Goal: Task Accomplishment & Management: Manage account settings

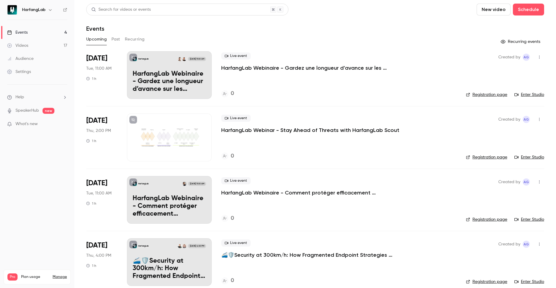
click at [270, 68] on p "HarfangLab Webinaire - Gardez une longueur d’avance sur les menaces avec Harfan…" at bounding box center [310, 67] width 179 height 7
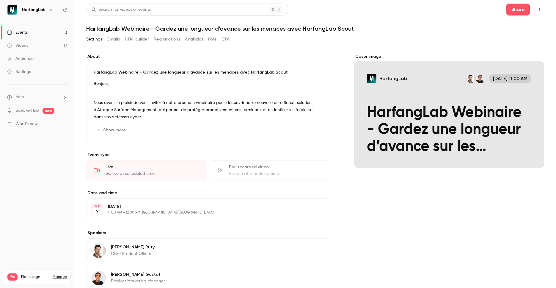
click at [117, 39] on button "Emails" at bounding box center [113, 40] width 12 height 10
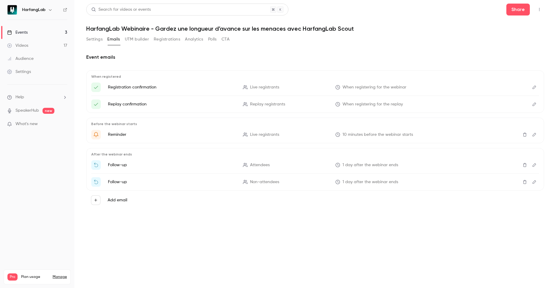
click at [364, 88] on span "When registering for the webinar" at bounding box center [375, 87] width 64 height 6
click at [128, 86] on p "Registration confirmation" at bounding box center [172, 87] width 128 height 6
click at [536, 85] on icon "Edit" at bounding box center [534, 87] width 5 height 4
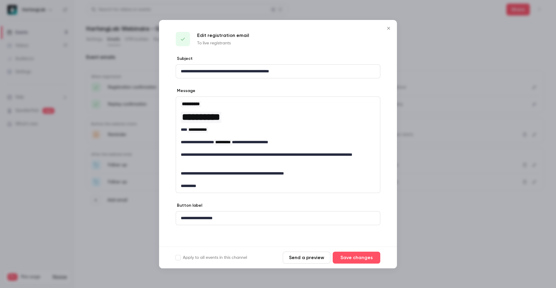
click at [389, 28] on icon "Close" at bounding box center [388, 28] width 3 height 3
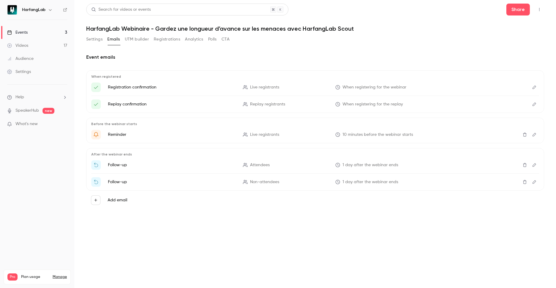
click at [536, 105] on button "Edit" at bounding box center [535, 104] width 10 height 10
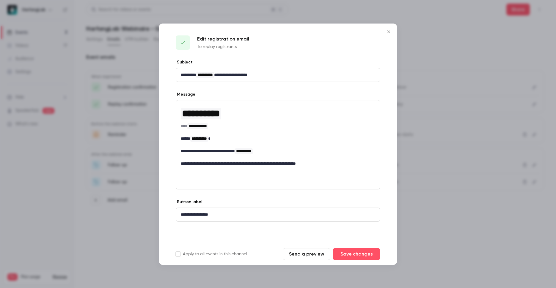
click at [389, 31] on icon "Close" at bounding box center [388, 31] width 7 height 5
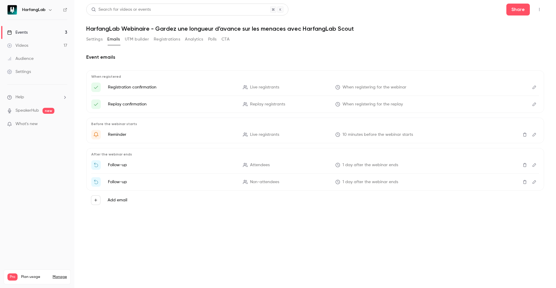
click at [533, 133] on icon "Edit" at bounding box center [534, 134] width 5 height 4
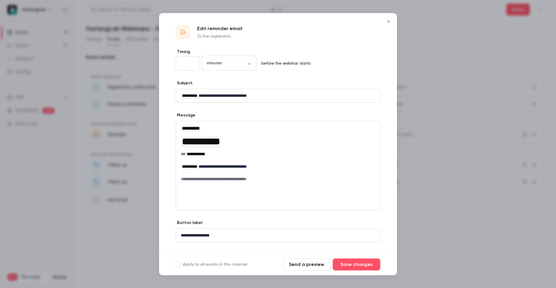
click at [390, 20] on icon "Close" at bounding box center [388, 21] width 7 height 5
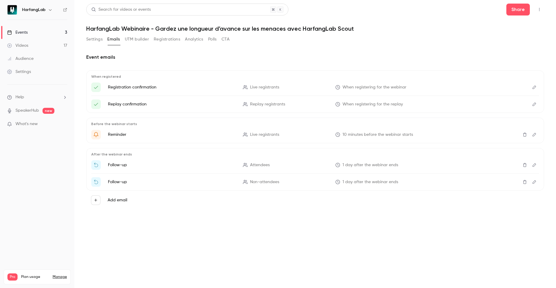
click at [537, 166] on icon "Edit" at bounding box center [534, 165] width 5 height 4
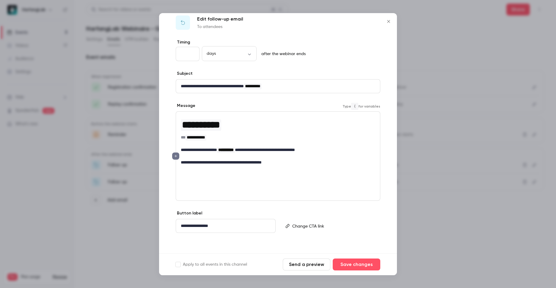
scroll to position [10, 0]
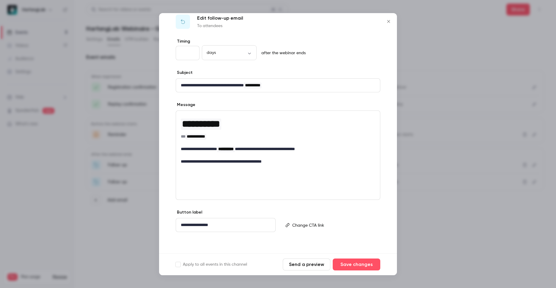
click at [387, 21] on icon "Close" at bounding box center [388, 21] width 7 height 5
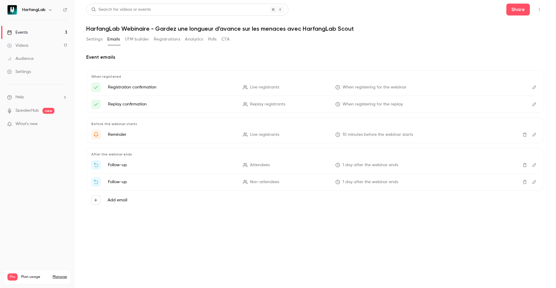
click at [537, 182] on icon "Edit" at bounding box center [534, 182] width 5 height 4
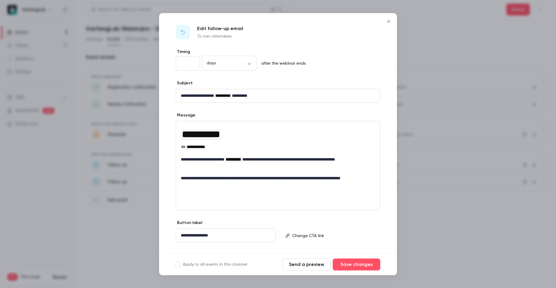
click at [390, 22] on icon "Close" at bounding box center [388, 21] width 7 height 5
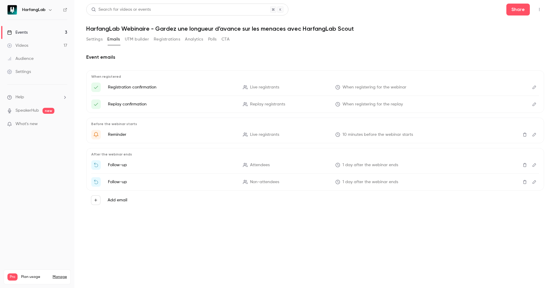
click at [49, 35] on link "Events 3" at bounding box center [37, 32] width 74 height 13
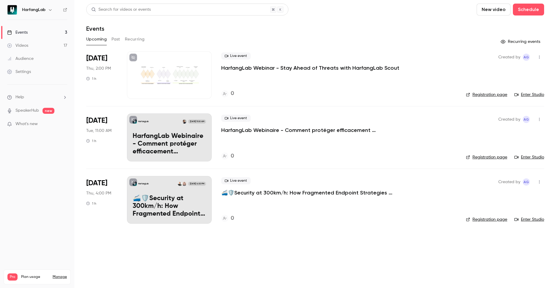
click at [120, 40] on div "Upcoming Past Recurring" at bounding box center [315, 40] width 458 height 10
click at [118, 40] on button "Past" at bounding box center [116, 40] width 9 height 10
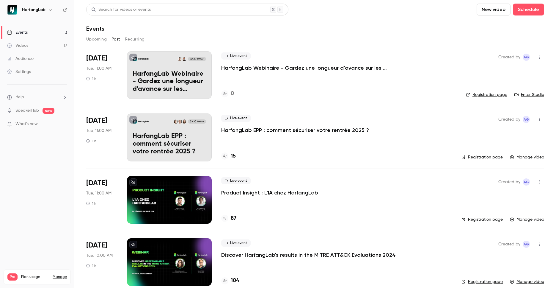
click at [85, 32] on main "Search for videos or events New video Schedule Events Upcoming Past Recurring […" at bounding box center [315, 144] width 482 height 288
click at [90, 37] on button "Upcoming" at bounding box center [96, 40] width 21 height 10
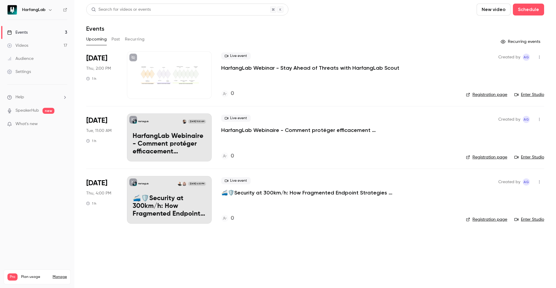
click at [119, 41] on button "Past" at bounding box center [116, 40] width 9 height 10
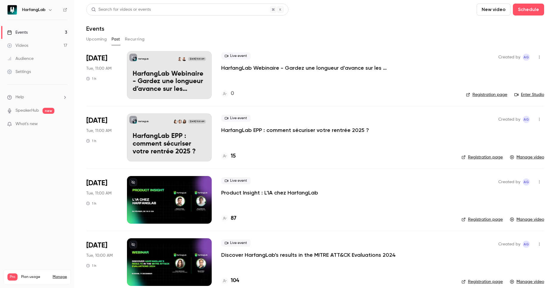
click at [536, 60] on button "button" at bounding box center [540, 57] width 10 height 10
click at [373, 68] on div at bounding box center [278, 144] width 556 height 288
click at [183, 78] on p "HarfangLab Webinaire - Gardez une longueur d’avance sur les menaces avec Harfan…" at bounding box center [169, 81] width 73 height 23
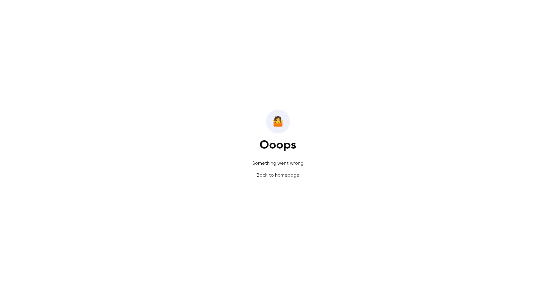
click at [283, 177] on link "Back to homepage" at bounding box center [278, 175] width 43 height 6
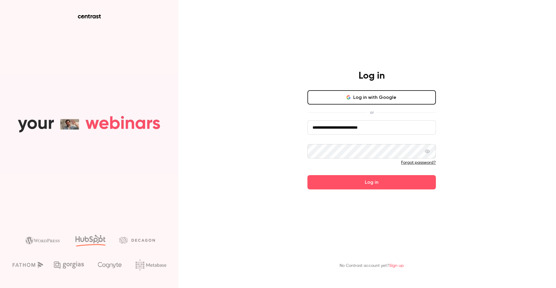
click at [364, 185] on button "Log in" at bounding box center [372, 182] width 129 height 14
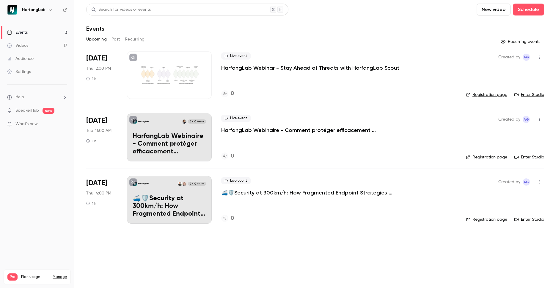
click at [121, 39] on div "Upcoming Past Recurring" at bounding box center [315, 40] width 458 height 10
click at [120, 39] on button "Past" at bounding box center [116, 40] width 9 height 10
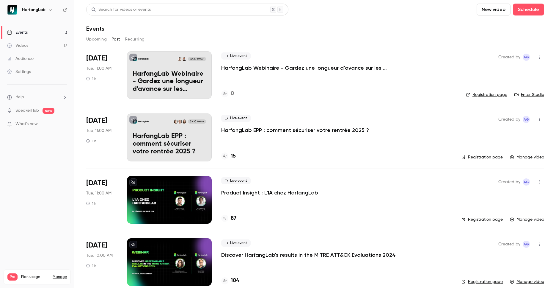
click at [537, 57] on icon "button" at bounding box center [539, 57] width 5 height 4
click at [516, 107] on li "Duplicate" at bounding box center [507, 103] width 64 height 15
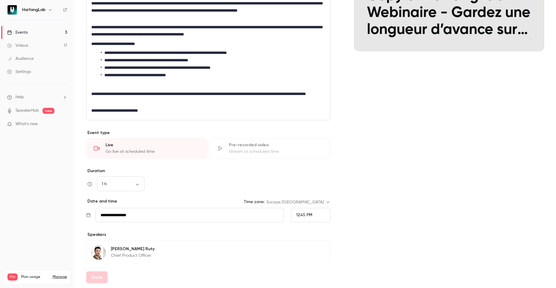
scroll to position [107, 0]
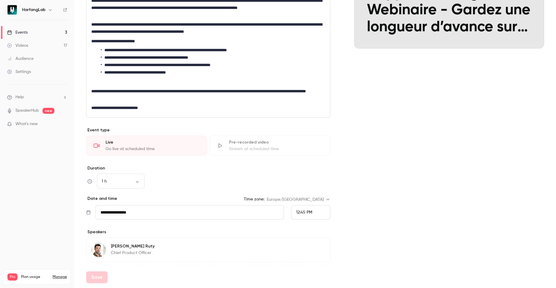
click at [137, 214] on input "**********" at bounding box center [190, 212] width 189 height 14
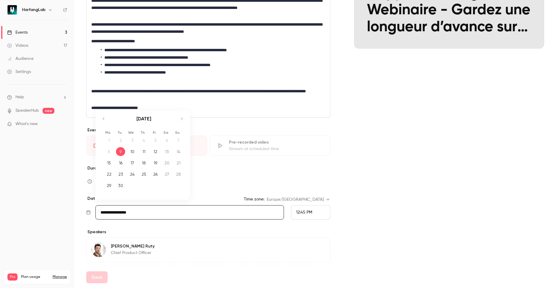
click at [183, 119] on icon "Move forward to switch to the next month." at bounding box center [181, 118] width 7 height 7
click at [146, 154] on div "9" at bounding box center [143, 151] width 9 height 9
type input "**********"
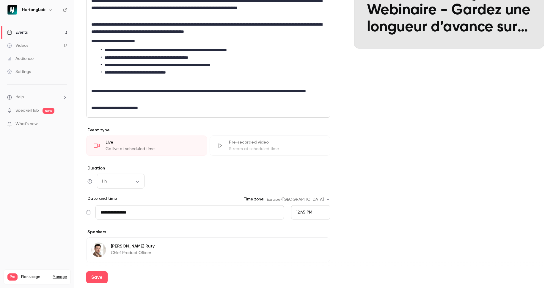
click at [309, 213] on span "12:45 PM" at bounding box center [304, 212] width 16 height 4
click at [306, 118] on li "11:00 AM" at bounding box center [308, 115] width 39 height 16
click at [389, 206] on div "Cover image HarfangLab Oct 9, 11:00 AM Copy of HarfangLab Webinaire - Gardez un…" at bounding box center [449, 133] width 190 height 399
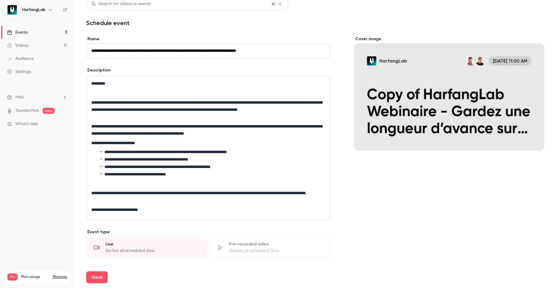
scroll to position [0, 0]
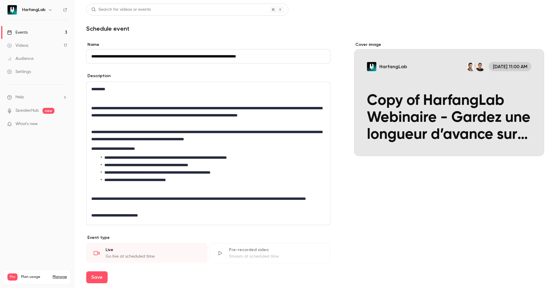
click at [102, 56] on input "**********" at bounding box center [208, 56] width 244 height 14
click at [107, 56] on input "**********" at bounding box center [208, 56] width 244 height 14
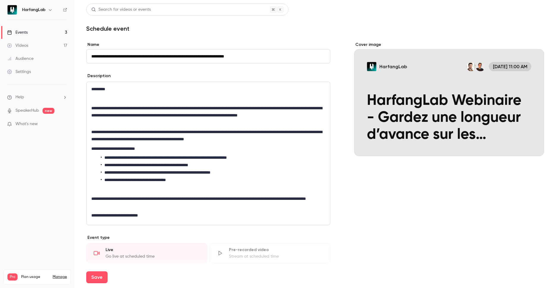
click at [404, 185] on div "Cover image HarfangLab Oct 9, 11:00 AM HarfangLab Webinaire - Gardez une longue…" at bounding box center [449, 241] width 190 height 399
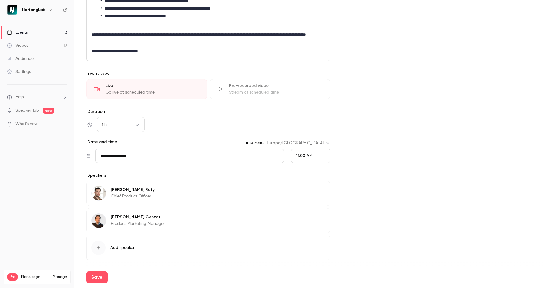
click at [98, 278] on button "Save" at bounding box center [96, 277] width 21 height 12
type input "**********"
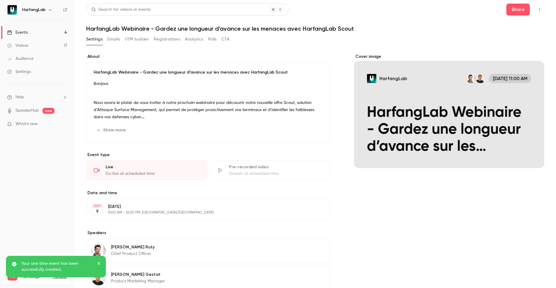
click at [31, 31] on link "Events 4" at bounding box center [37, 32] width 74 height 13
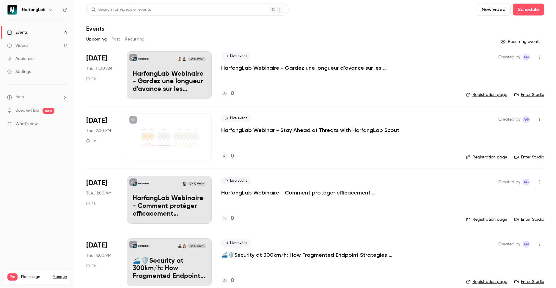
click at [114, 41] on button "Past" at bounding box center [116, 40] width 9 height 10
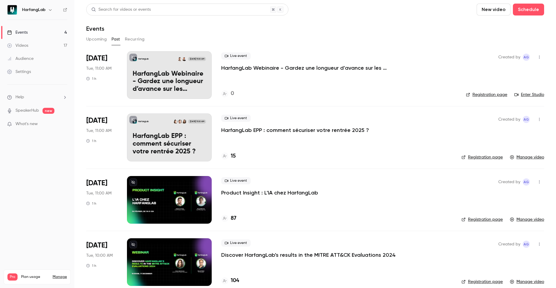
click at [537, 57] on icon "button" at bounding box center [539, 57] width 5 height 4
click at [513, 132] on div "Delete" at bounding box center [512, 134] width 45 height 6
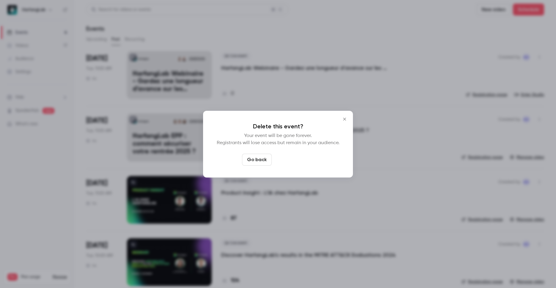
click at [294, 163] on button "Delete event" at bounding box center [294, 160] width 40 height 12
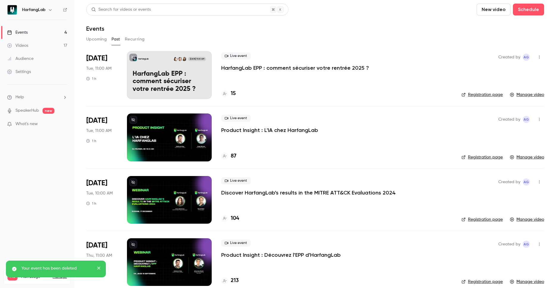
click at [93, 39] on button "Upcoming" at bounding box center [96, 40] width 21 height 10
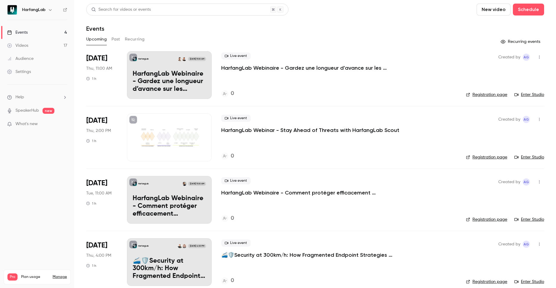
click at [303, 129] on p "HarfangLab Webinar - Stay Ahead of Threats with HarfangLab Scout" at bounding box center [310, 129] width 178 height 7
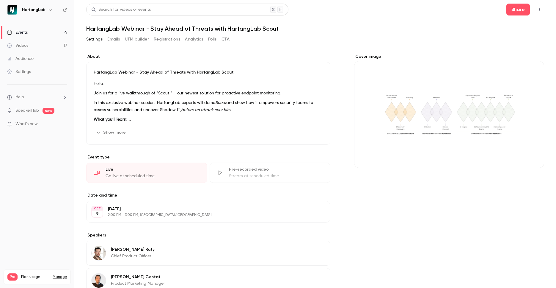
click at [121, 40] on div "Settings Emails UTM builder Registrations Analytics Polls CTA" at bounding box center [157, 40] width 143 height 10
click at [120, 40] on button "Emails" at bounding box center [113, 40] width 12 height 10
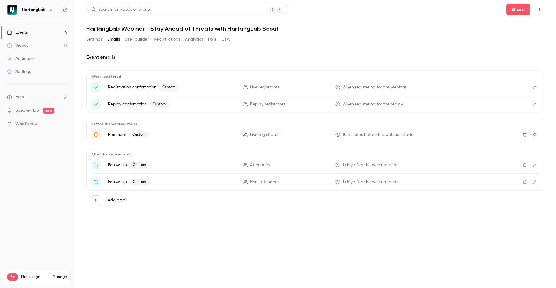
click at [536, 86] on icon "Edit" at bounding box center [534, 87] width 5 height 4
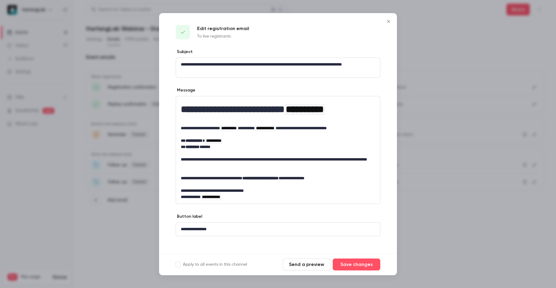
scroll to position [4, 0]
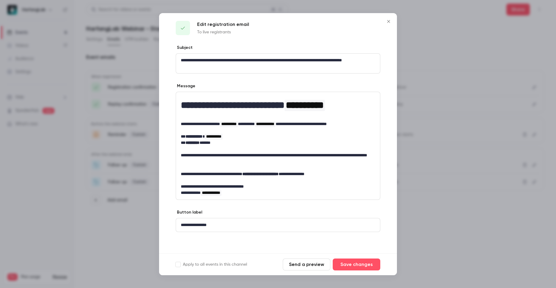
click at [390, 19] on button "Close" at bounding box center [389, 21] width 12 height 12
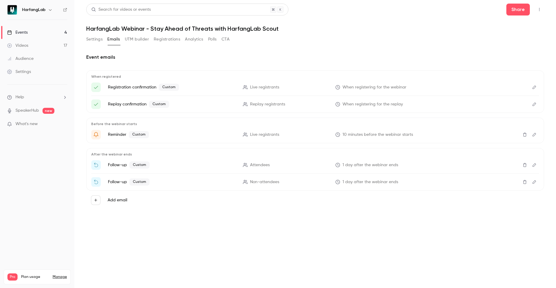
click at [534, 103] on icon "Edit" at bounding box center [534, 104] width 5 height 4
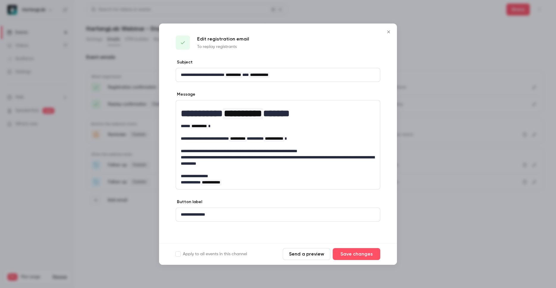
click at [390, 29] on icon "Close" at bounding box center [388, 31] width 7 height 5
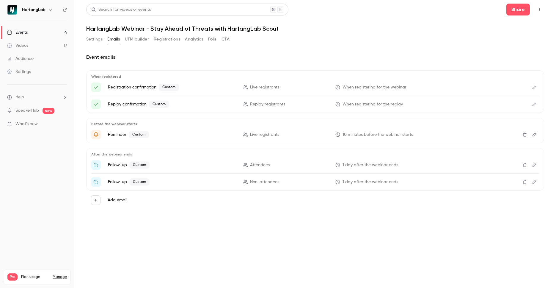
click at [534, 137] on button "Edit" at bounding box center [535, 135] width 10 height 10
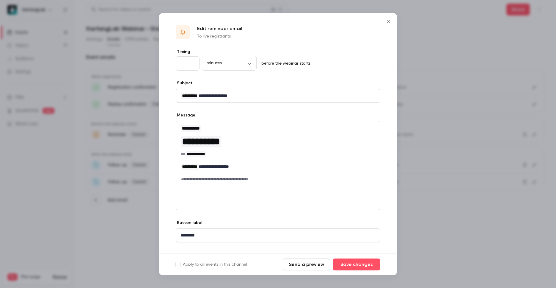
click at [392, 23] on button "Close" at bounding box center [389, 21] width 12 height 12
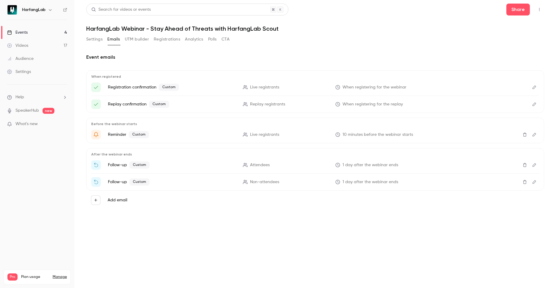
click at [533, 165] on icon "Edit" at bounding box center [534, 165] width 5 height 4
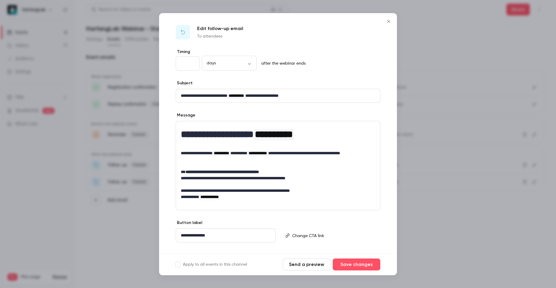
scroll to position [10, 0]
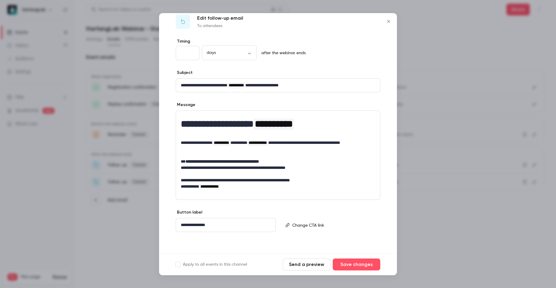
click at [389, 20] on icon "Close" at bounding box center [388, 21] width 7 height 5
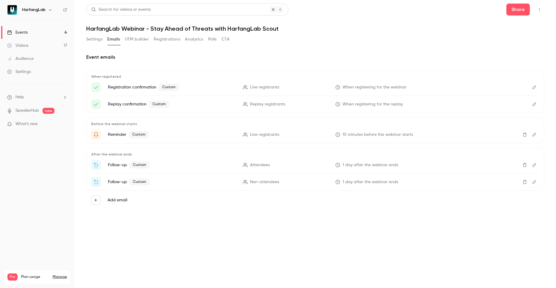
click at [536, 183] on icon "Edit" at bounding box center [534, 182] width 5 height 4
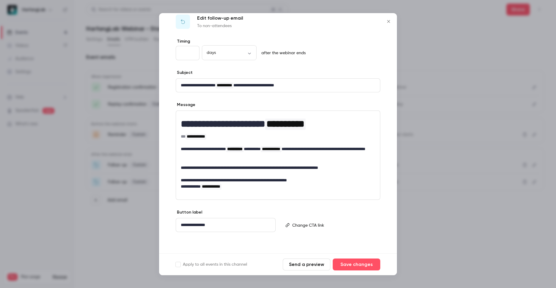
click at [387, 22] on icon "Close" at bounding box center [388, 21] width 7 height 5
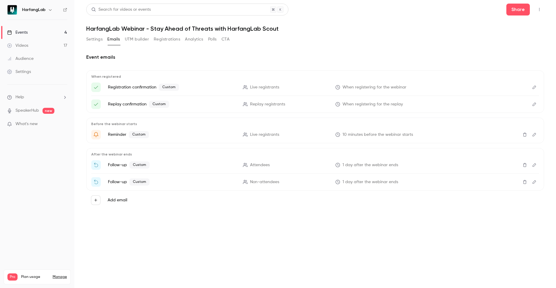
click at [34, 35] on link "Events 4" at bounding box center [37, 32] width 74 height 13
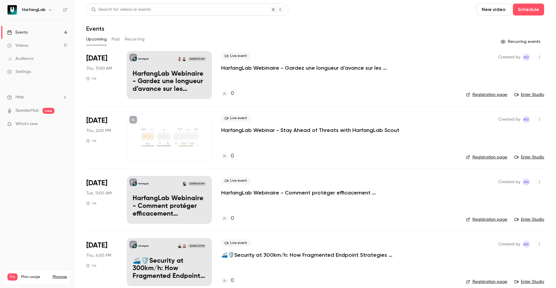
click at [490, 93] on link "Registration page" at bounding box center [486, 95] width 41 height 6
